Goal: Check status: Check status

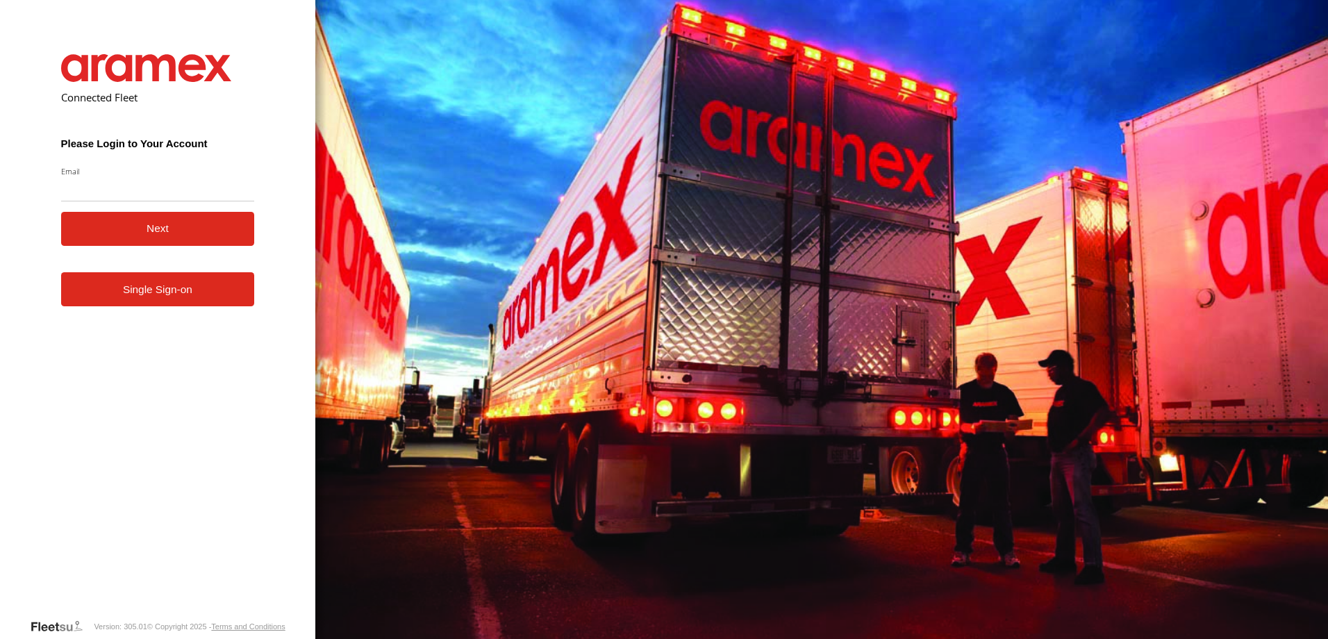
click at [147, 190] on input "Email" at bounding box center [158, 188] width 194 height 25
type input "**********"
click at [137, 228] on button "Next" at bounding box center [158, 229] width 194 height 34
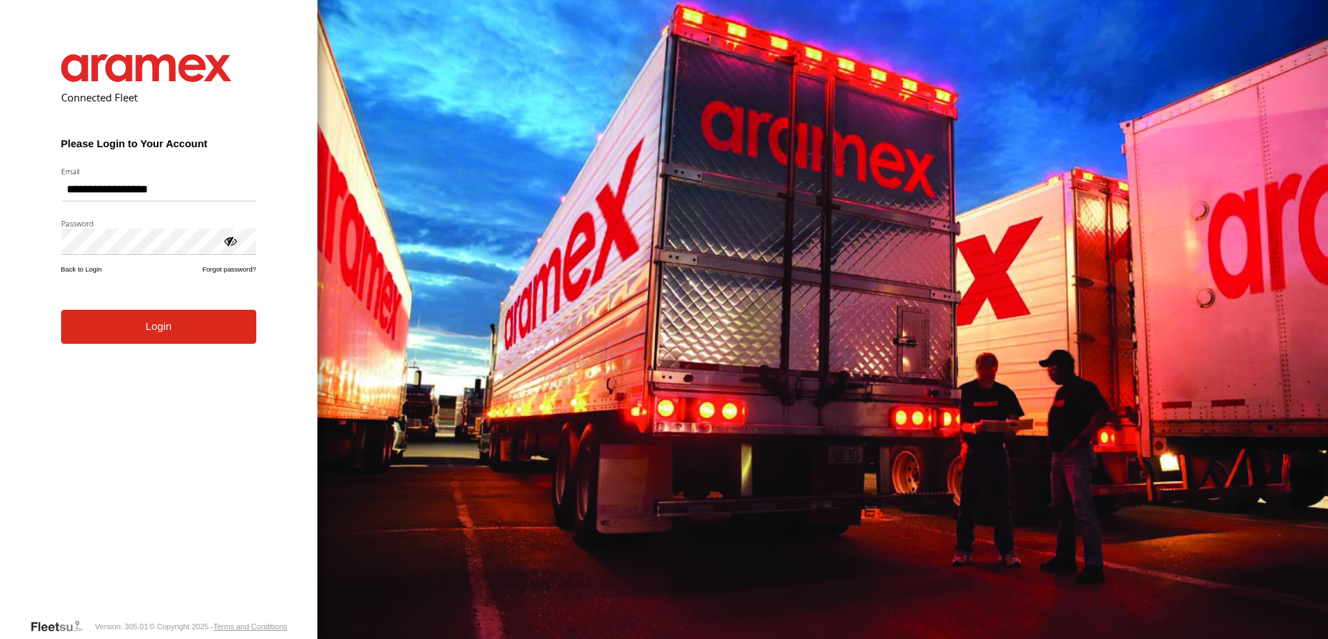
click at [186, 336] on button "Login" at bounding box center [158, 327] width 195 height 34
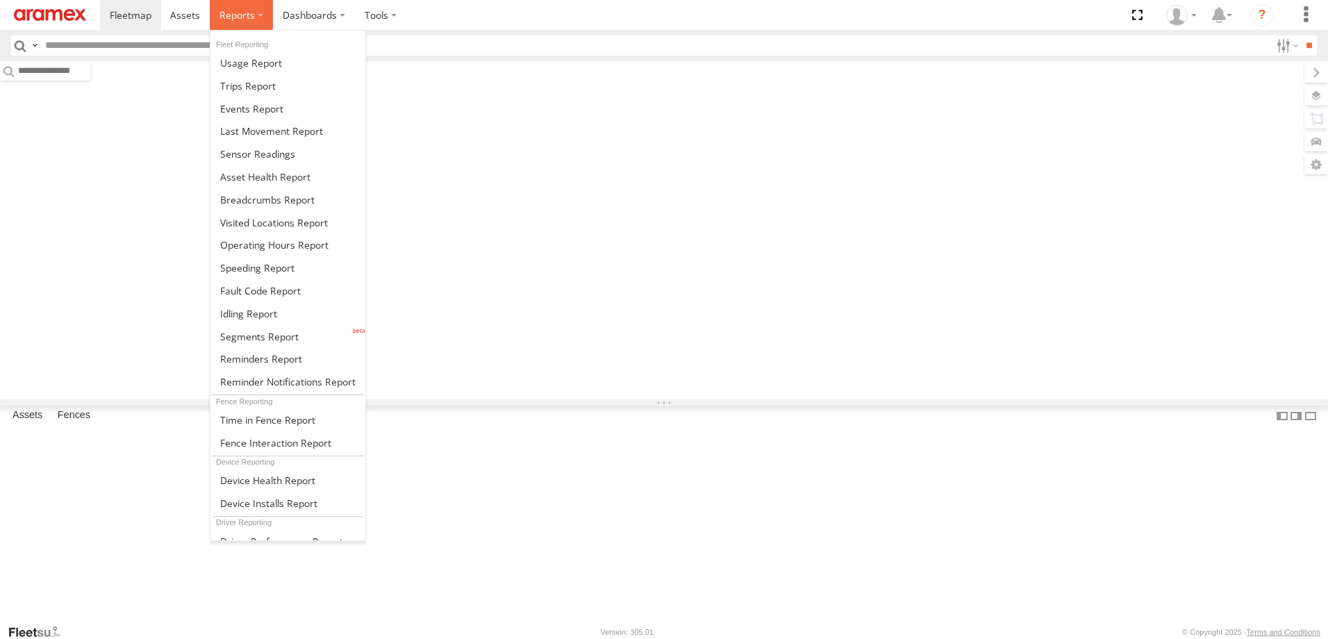
click at [249, 8] on span at bounding box center [237, 14] width 35 height 13
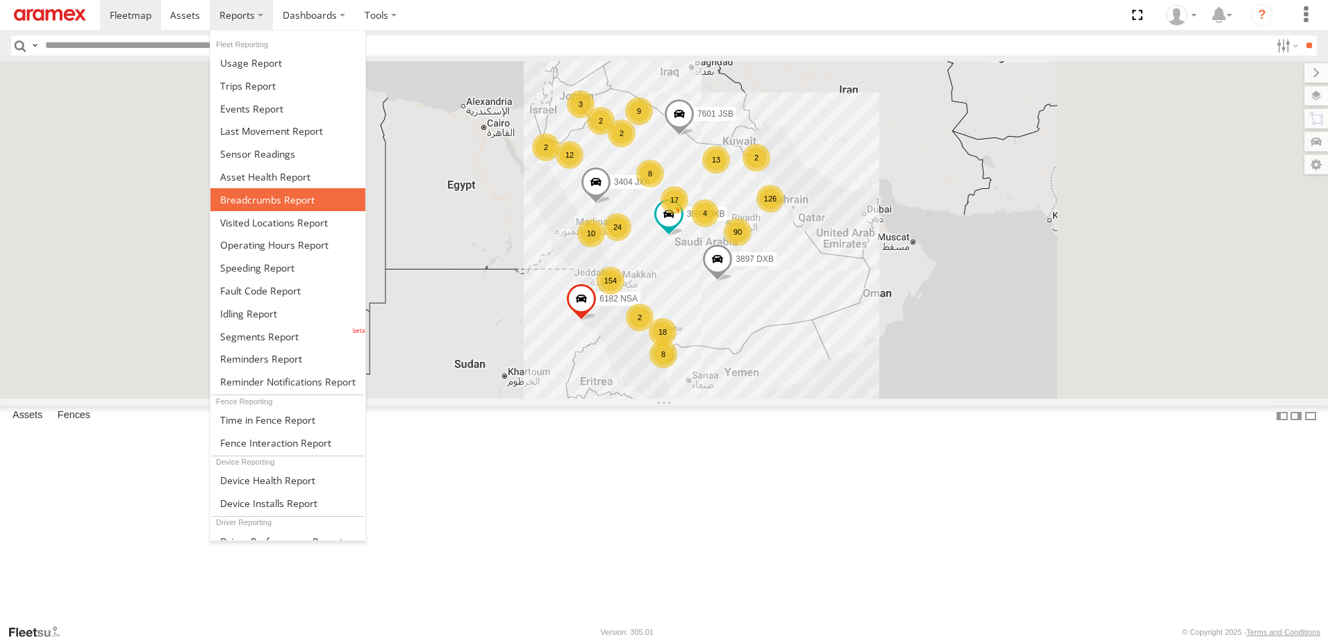
click at [298, 204] on span at bounding box center [267, 199] width 94 height 13
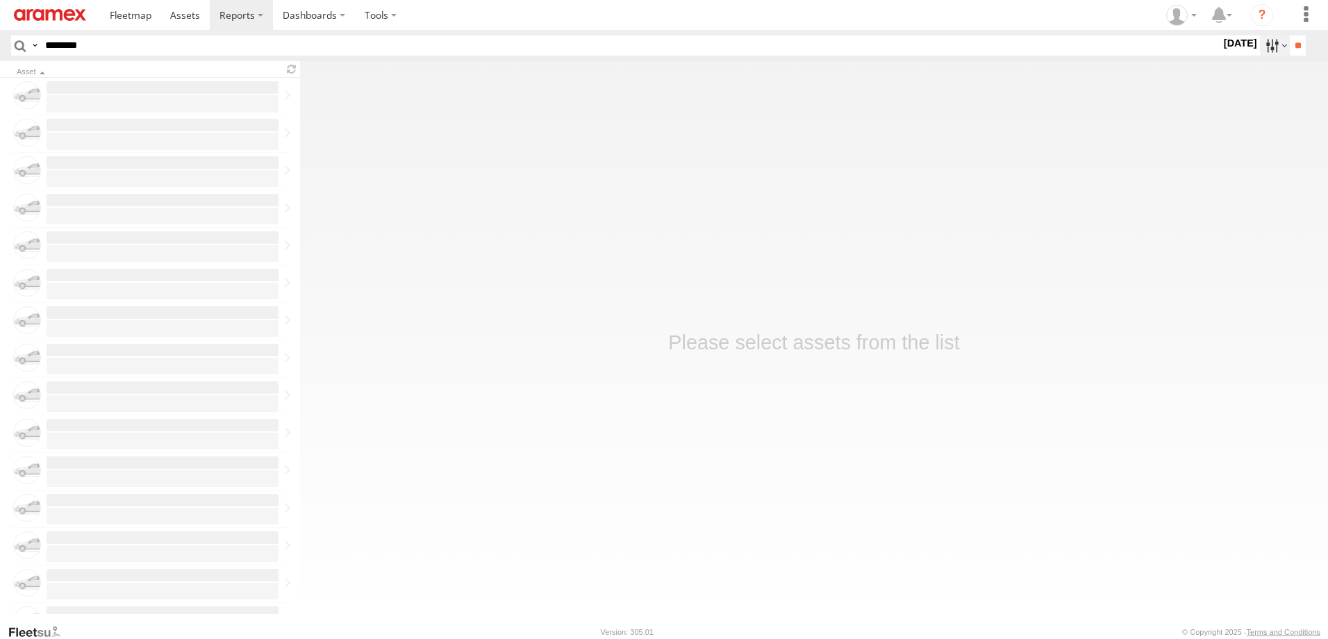
type input "********"
click at [1270, 47] on label at bounding box center [1275, 45] width 30 height 20
click at [0, 0] on label at bounding box center [0, 0] width 0 height 0
click at [1296, 38] on input "**" at bounding box center [1298, 45] width 16 height 20
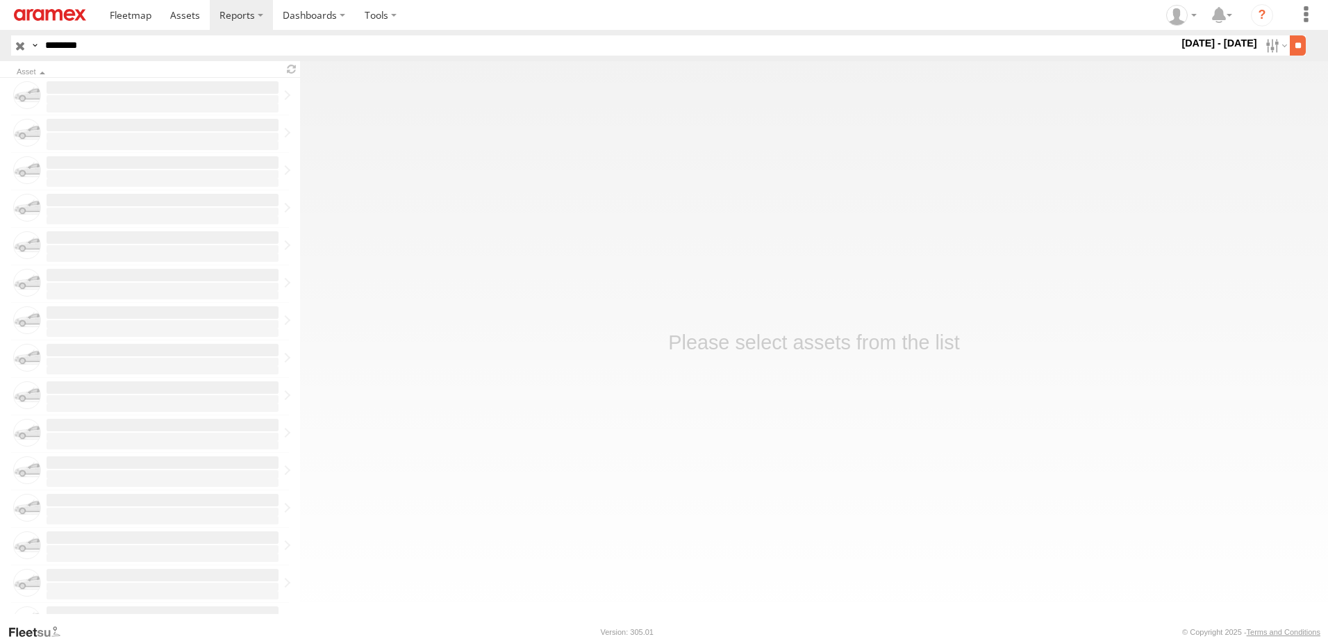
scroll to position [0, 1]
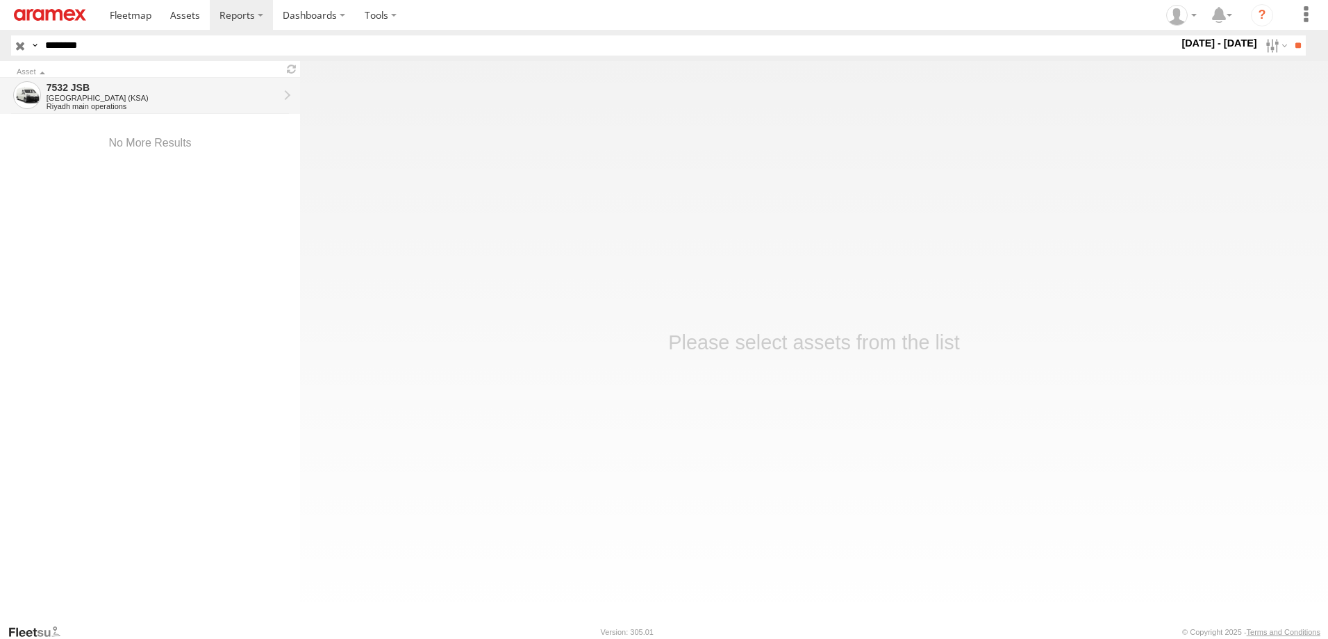
click at [191, 82] on div "7532 JSB" at bounding box center [163, 87] width 232 height 13
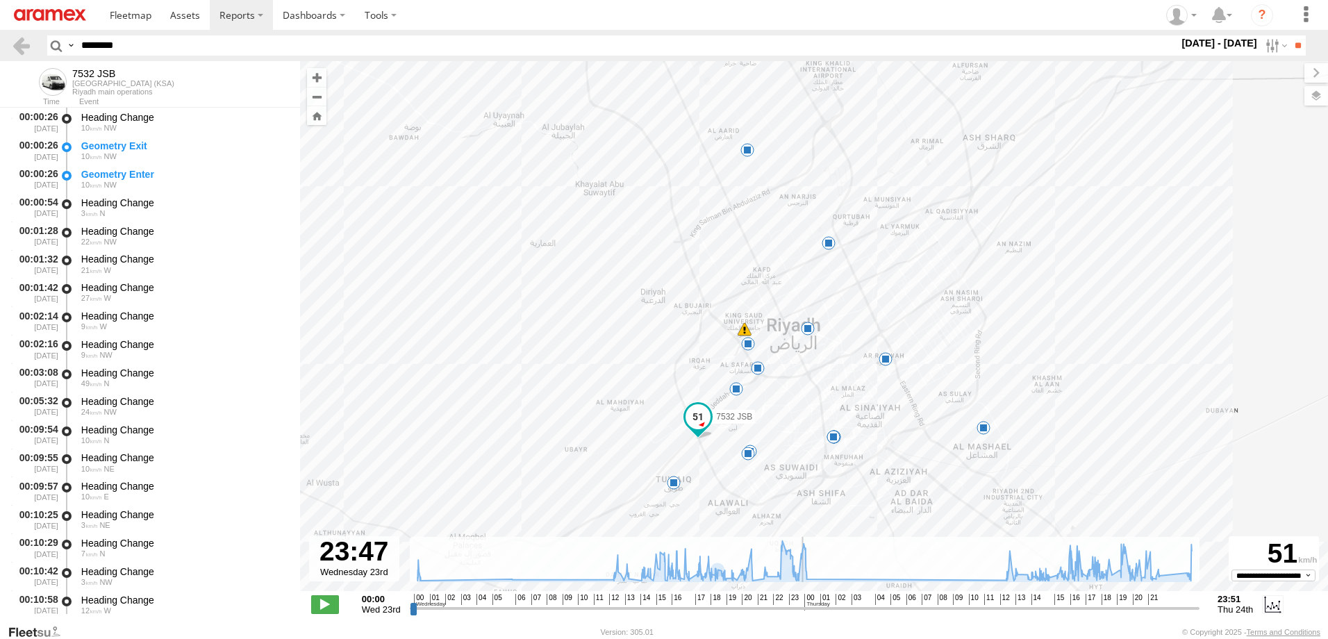
drag, startPoint x: 752, startPoint y: 607, endPoint x: 802, endPoint y: 613, distance: 49.6
click at [802, 613] on input "range" at bounding box center [805, 608] width 791 height 13
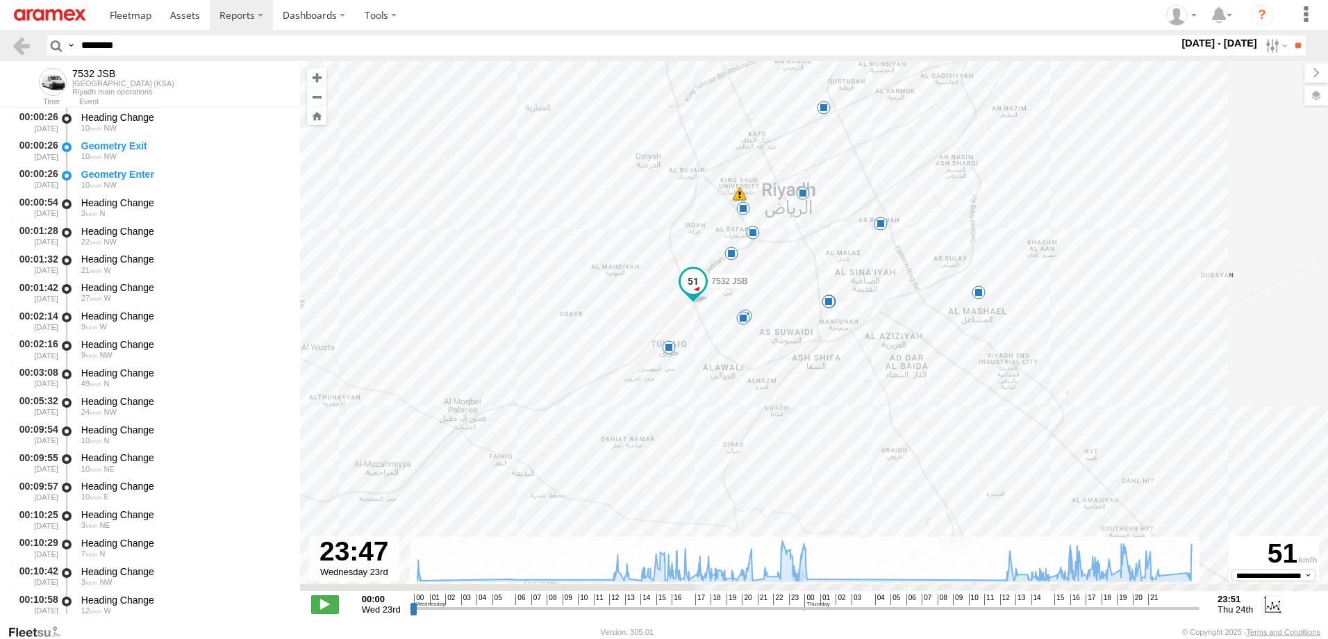
drag, startPoint x: 772, startPoint y: 468, endPoint x: 772, endPoint y: 327, distance: 141.0
click at [772, 327] on div "7532 JSB 00:16 Wed 05:54 Wed 15:22 Wed 16:19 Wed 16:53 Wed 17:24 Wed 19:09 Wed …" at bounding box center [814, 333] width 1028 height 545
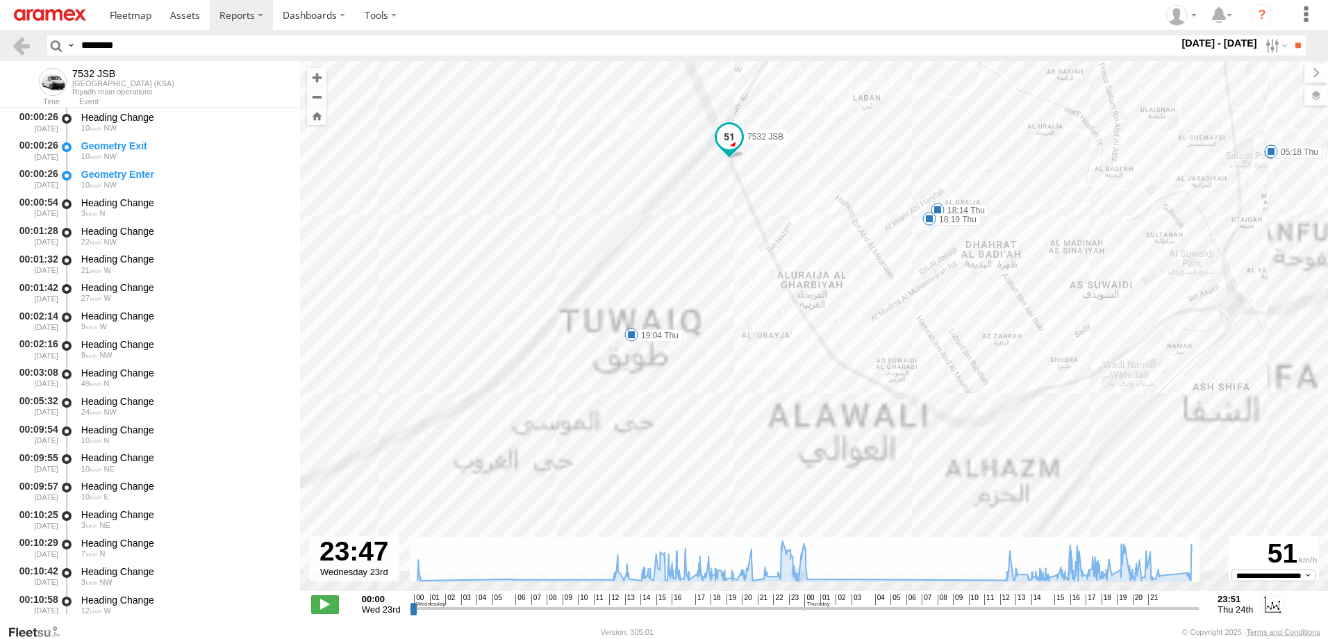
drag, startPoint x: 824, startPoint y: 356, endPoint x: 986, endPoint y: 221, distance: 211.1
click at [986, 221] on div "7532 JSB 00:16 Wed 05:54 Wed 15:22 Wed 16:19 Wed 16:53 Wed 17:24 Wed 19:09 Wed …" at bounding box center [814, 333] width 1028 height 545
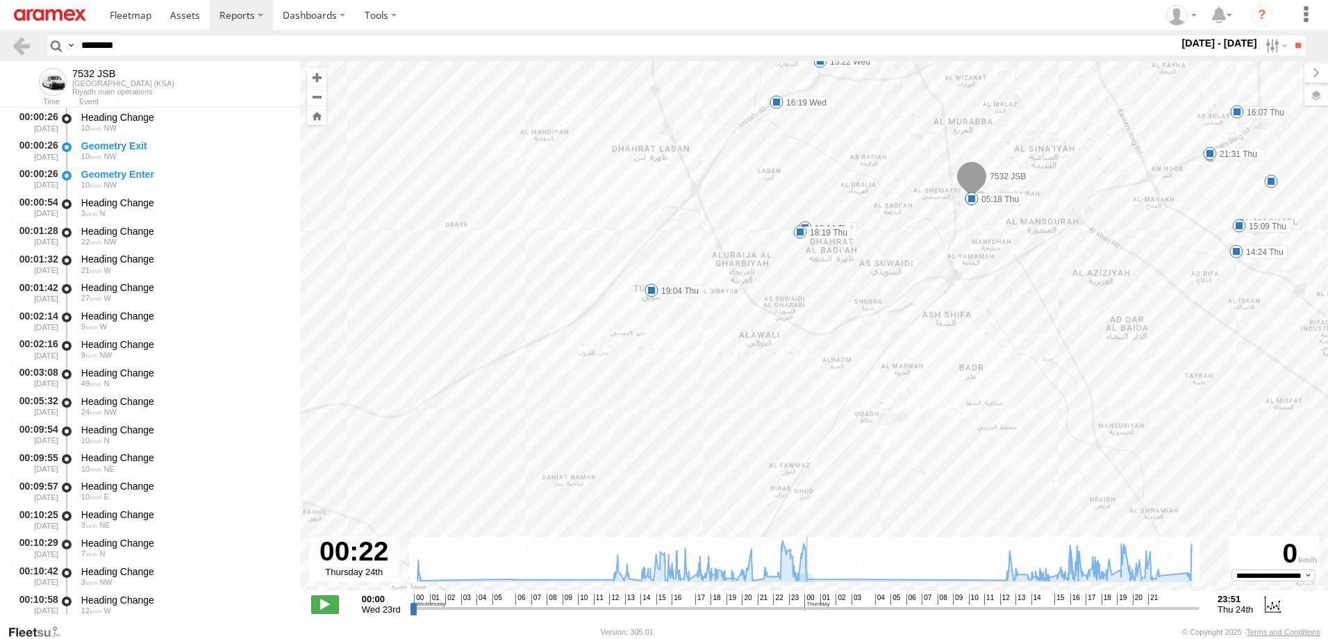
drag, startPoint x: 804, startPoint y: 603, endPoint x: 811, endPoint y: 626, distance: 24.0
click at [811, 615] on input "range" at bounding box center [805, 608] width 791 height 13
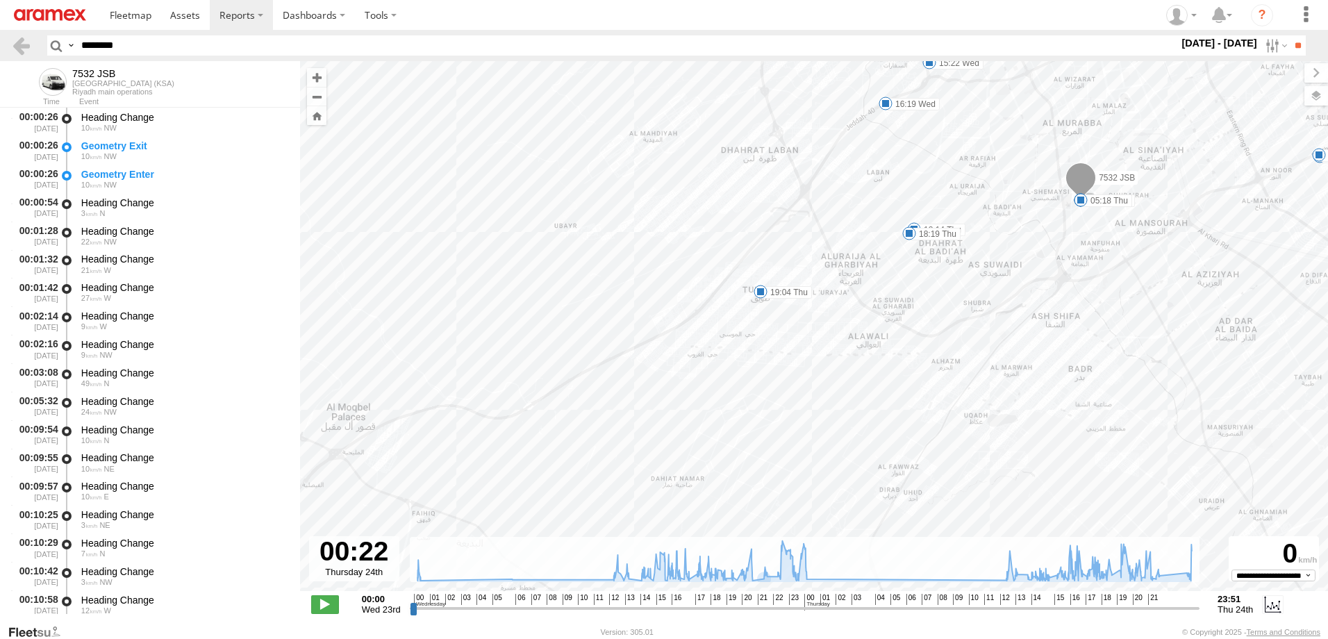
drag, startPoint x: 605, startPoint y: 364, endPoint x: 685, endPoint y: 369, distance: 80.0
click at [688, 370] on div "7532 JSB 00:16 Wed 05:54 Wed 15:22 Wed 16:19 Wed 16:53 Wed 17:24 Wed 19:09 Wed …" at bounding box center [814, 333] width 1028 height 545
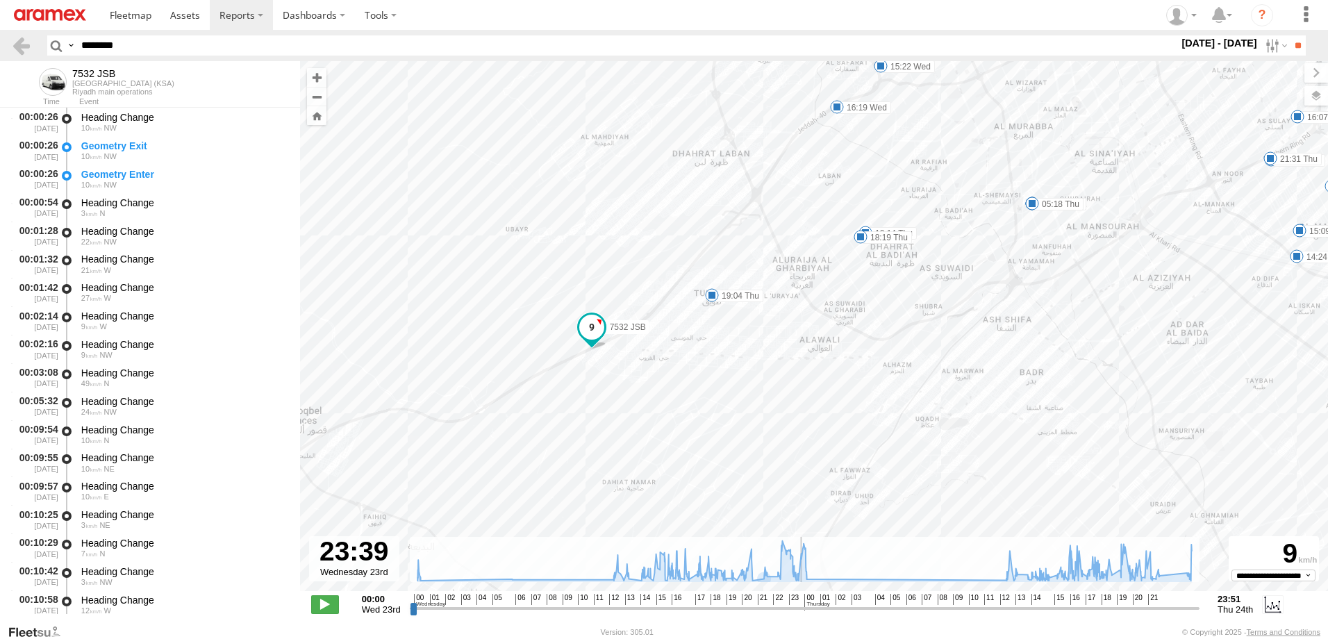
click at [795, 611] on input "range" at bounding box center [805, 608] width 791 height 13
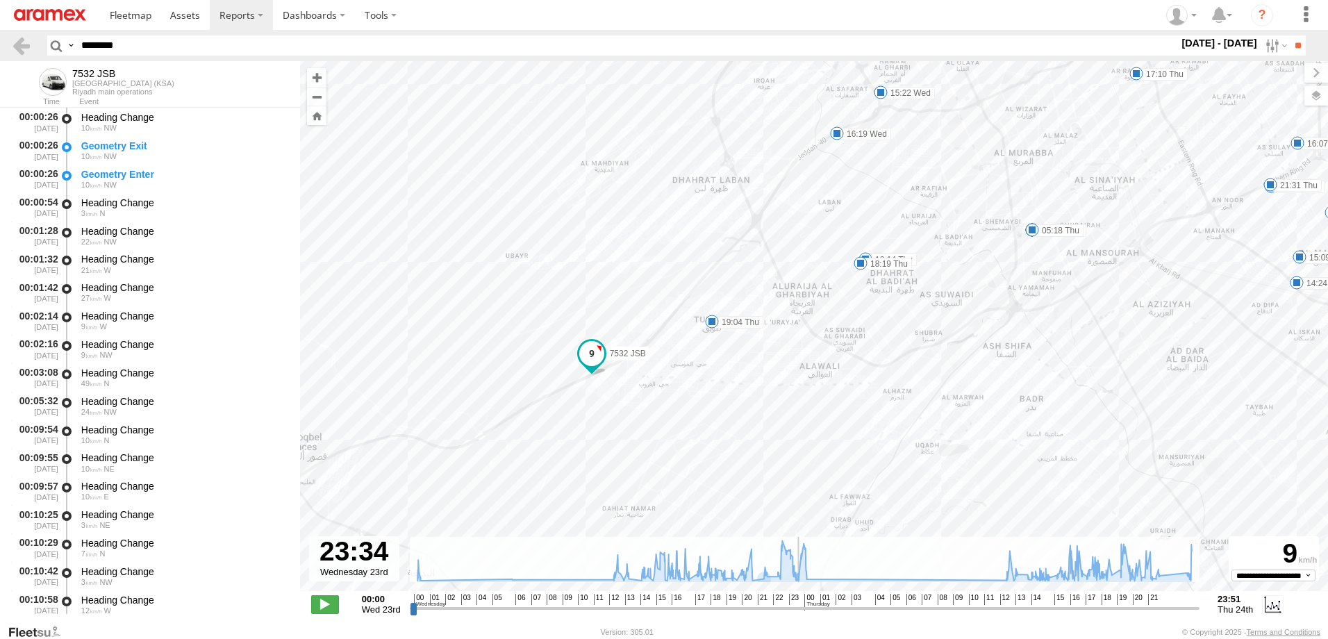
click at [798, 607] on input "range" at bounding box center [805, 608] width 791 height 13
drag, startPoint x: 798, startPoint y: 606, endPoint x: 813, endPoint y: 608, distance: 14.7
type input "**********"
click at [813, 608] on input "range" at bounding box center [805, 608] width 791 height 13
